Goal: Task Accomplishment & Management: Use online tool/utility

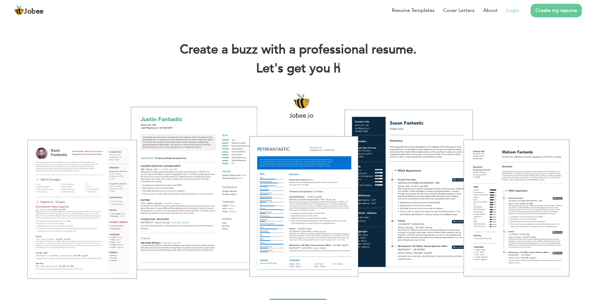
click at [517, 11] on link "Login" at bounding box center [513, 11] width 13 height 8
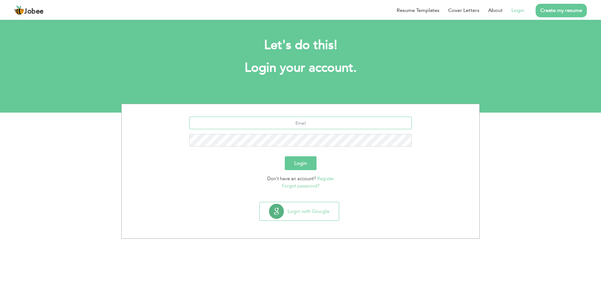
click at [288, 124] on input "text" at bounding box center [300, 123] width 223 height 13
type input "[EMAIL_ADDRESS][DOMAIN_NAME]"
click at [285, 156] on button "Login" at bounding box center [301, 163] width 32 height 14
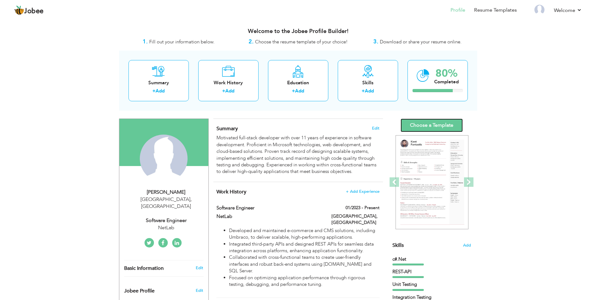
click at [428, 127] on link "Choose a Template" at bounding box center [432, 126] width 62 height 14
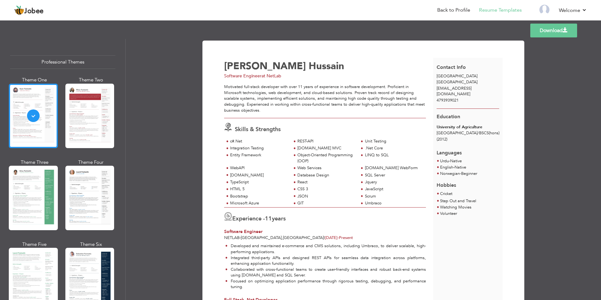
click at [40, 126] on div at bounding box center [33, 116] width 49 height 64
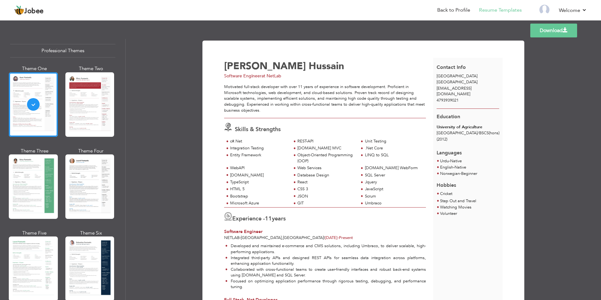
scroll to position [31, 0]
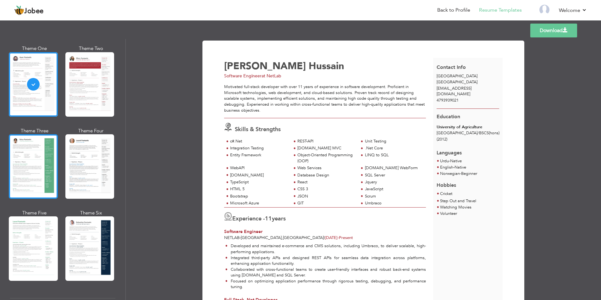
click at [22, 161] on div at bounding box center [33, 166] width 49 height 64
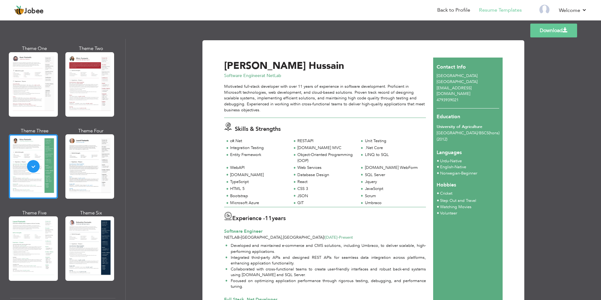
scroll to position [0, 0]
click at [84, 169] on div at bounding box center [89, 166] width 49 height 64
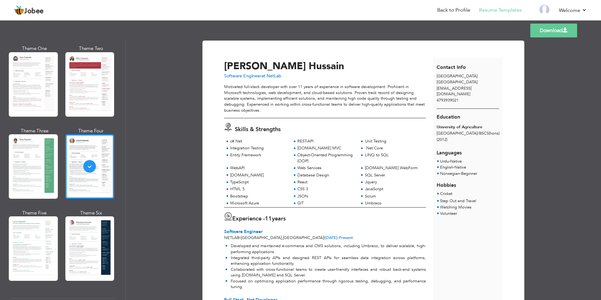
click at [557, 30] on link "Download" at bounding box center [553, 31] width 47 height 14
